Goal: Find contact information: Find contact information

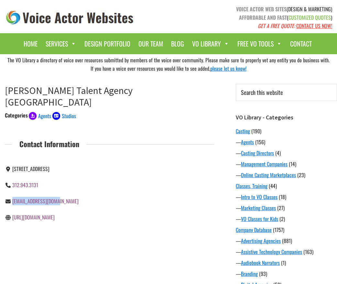
drag, startPoint x: 58, startPoint y: 191, endPoint x: 12, endPoint y: 189, distance: 45.6
click at [12, 197] on div "[EMAIL_ADDRESS][DOMAIN_NAME]" at bounding box center [55, 201] width 100 height 8
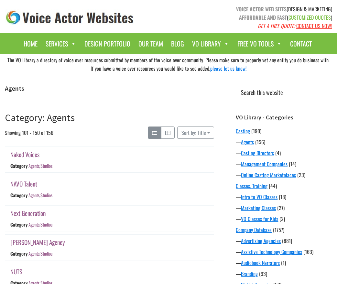
scroll to position [906, 0]
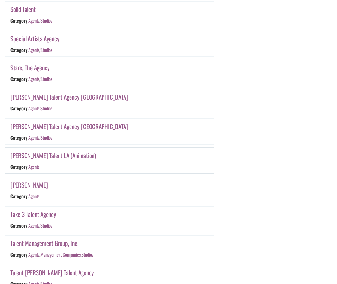
click at [61, 157] on link "[PERSON_NAME] Talent LA (Animation)" at bounding box center [53, 155] width 86 height 9
click at [34, 185] on link "[PERSON_NAME]" at bounding box center [28, 184] width 37 height 9
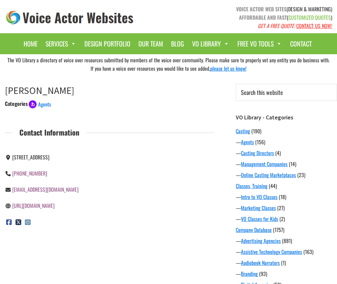
click at [33, 207] on link "https://aspvo.com/" at bounding box center [33, 206] width 42 height 8
drag, startPoint x: 42, startPoint y: 190, endPoint x: 13, endPoint y: 189, distance: 28.8
click at [13, 189] on div "vo@aspvo.com" at bounding box center [55, 189] width 100 height 8
